Goal: Find specific page/section: Find specific page/section

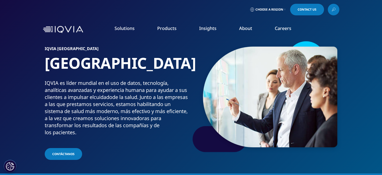
click at [283, 9] on link "Choose a Region" at bounding box center [267, 10] width 37 height 12
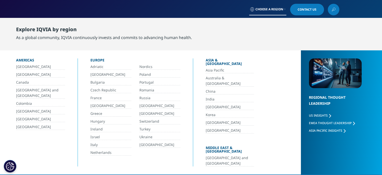
click at [148, 113] on link "[GEOGRAPHIC_DATA]" at bounding box center [159, 113] width 41 height 6
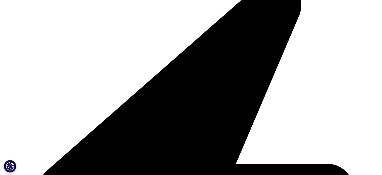
scroll to position [17, 0]
